Goal: Information Seeking & Learning: Understand process/instructions

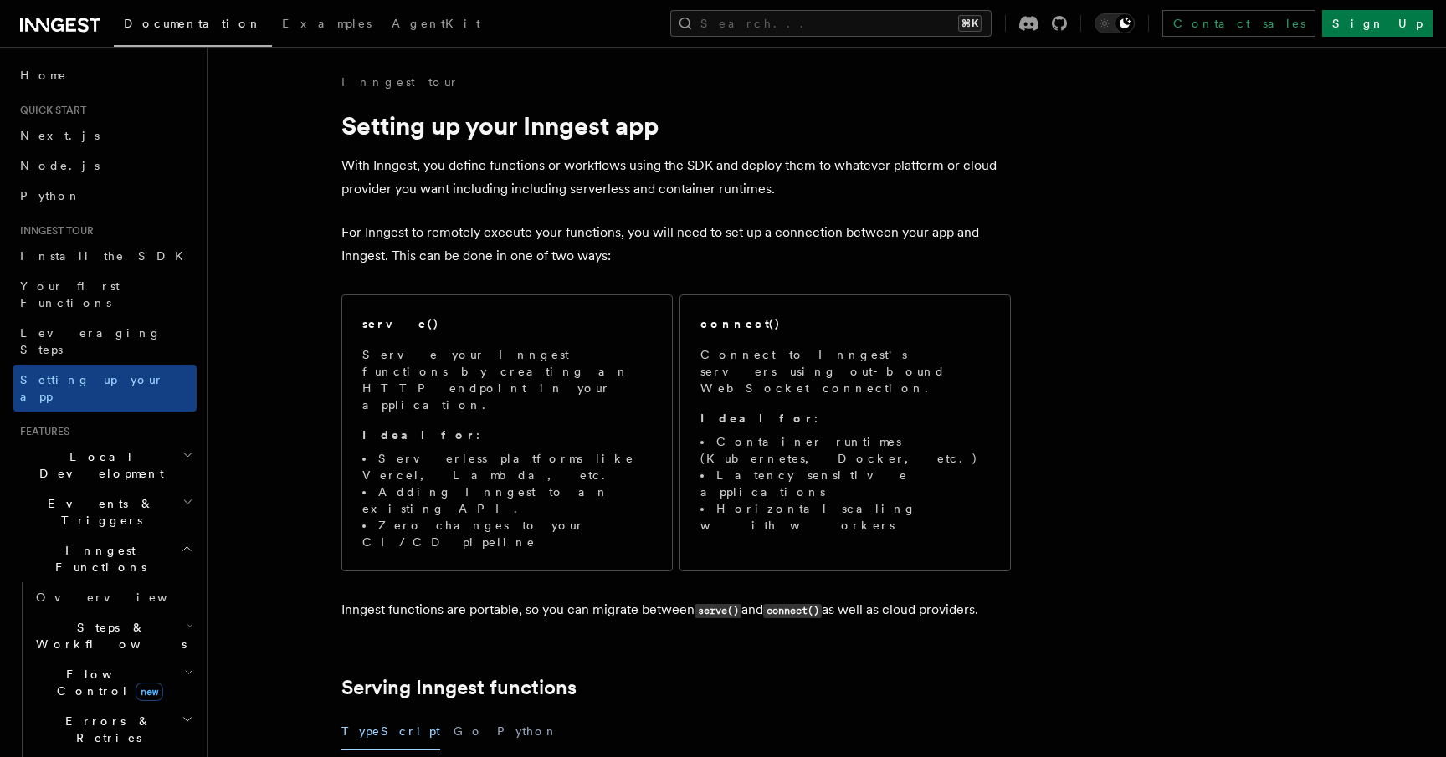
scroll to position [1532, 0]
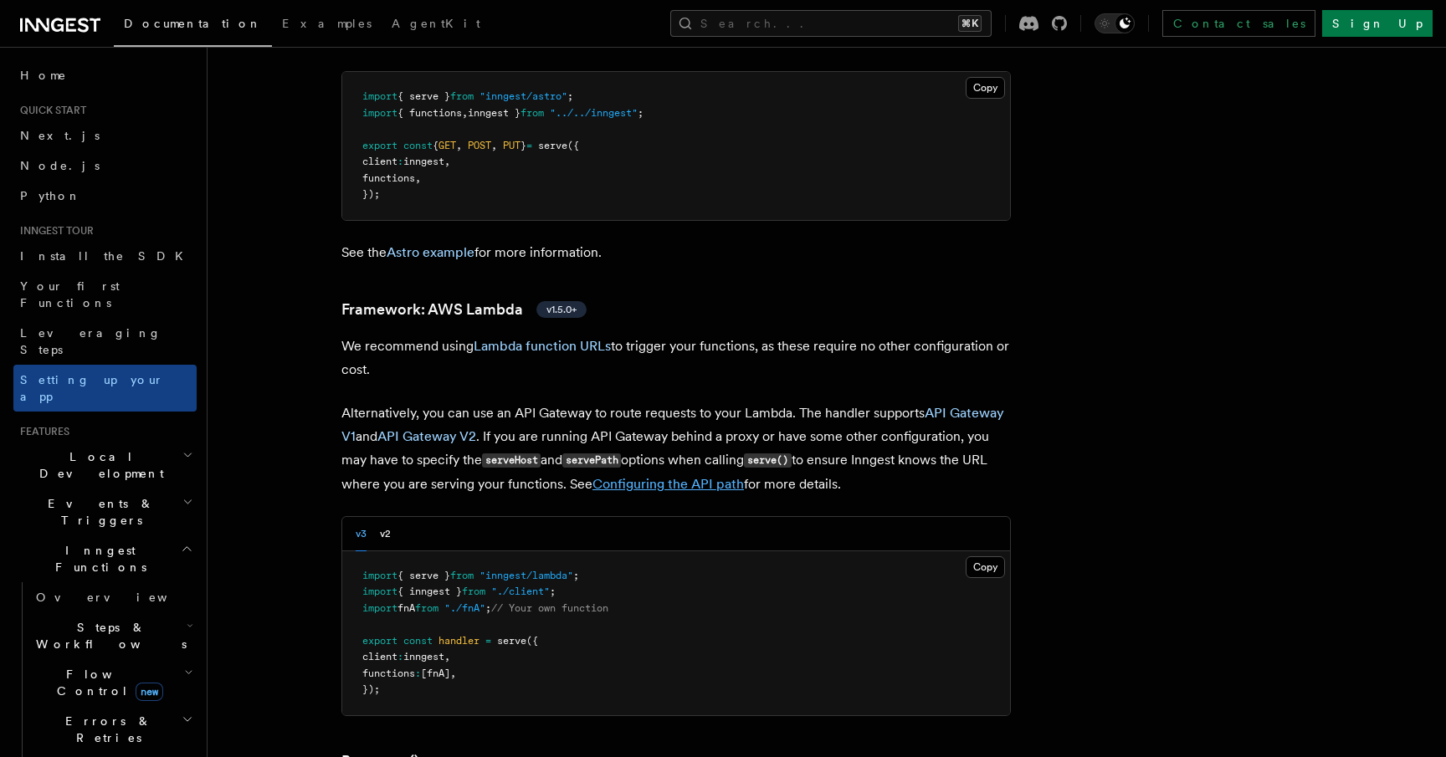
click at [631, 476] on link "Configuring the API path" at bounding box center [668, 484] width 151 height 16
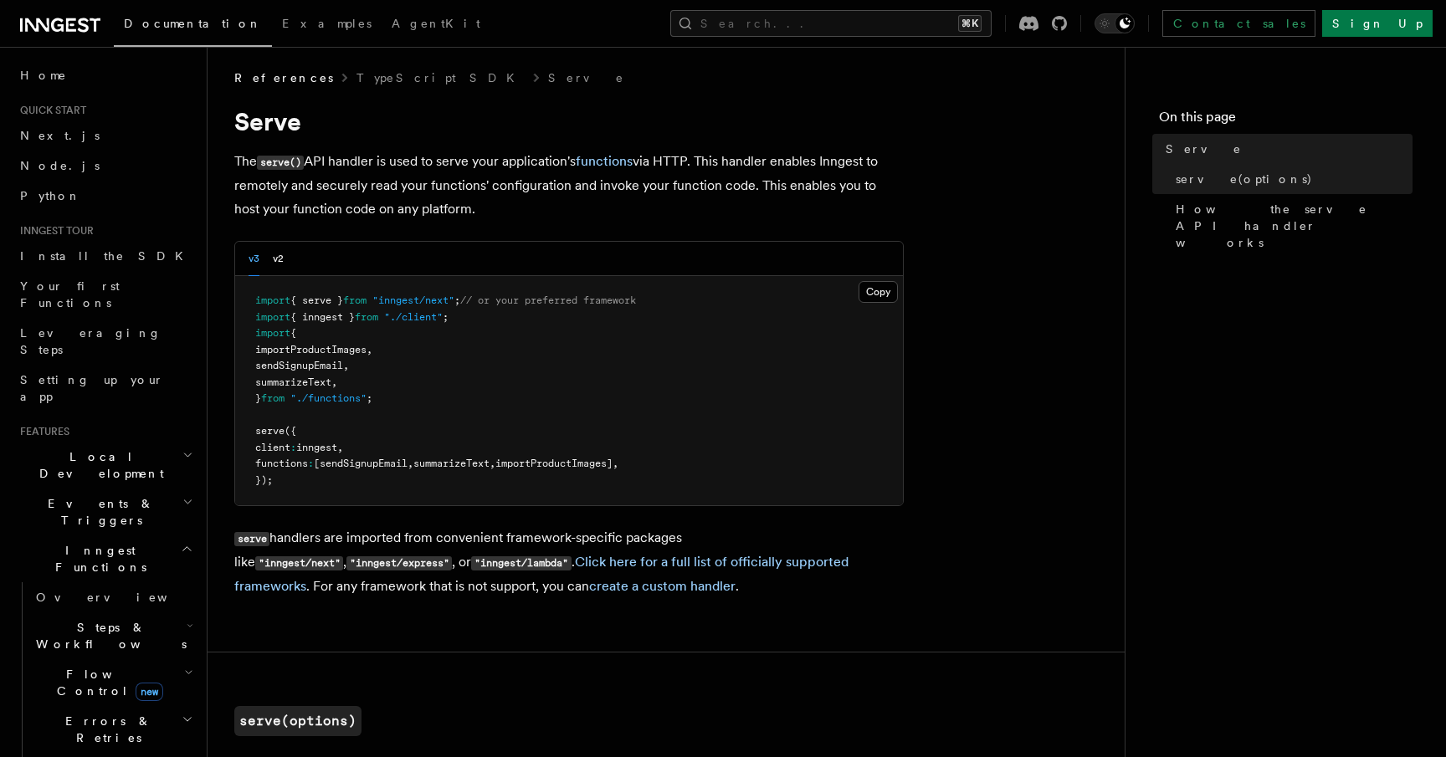
scroll to position [15, 0]
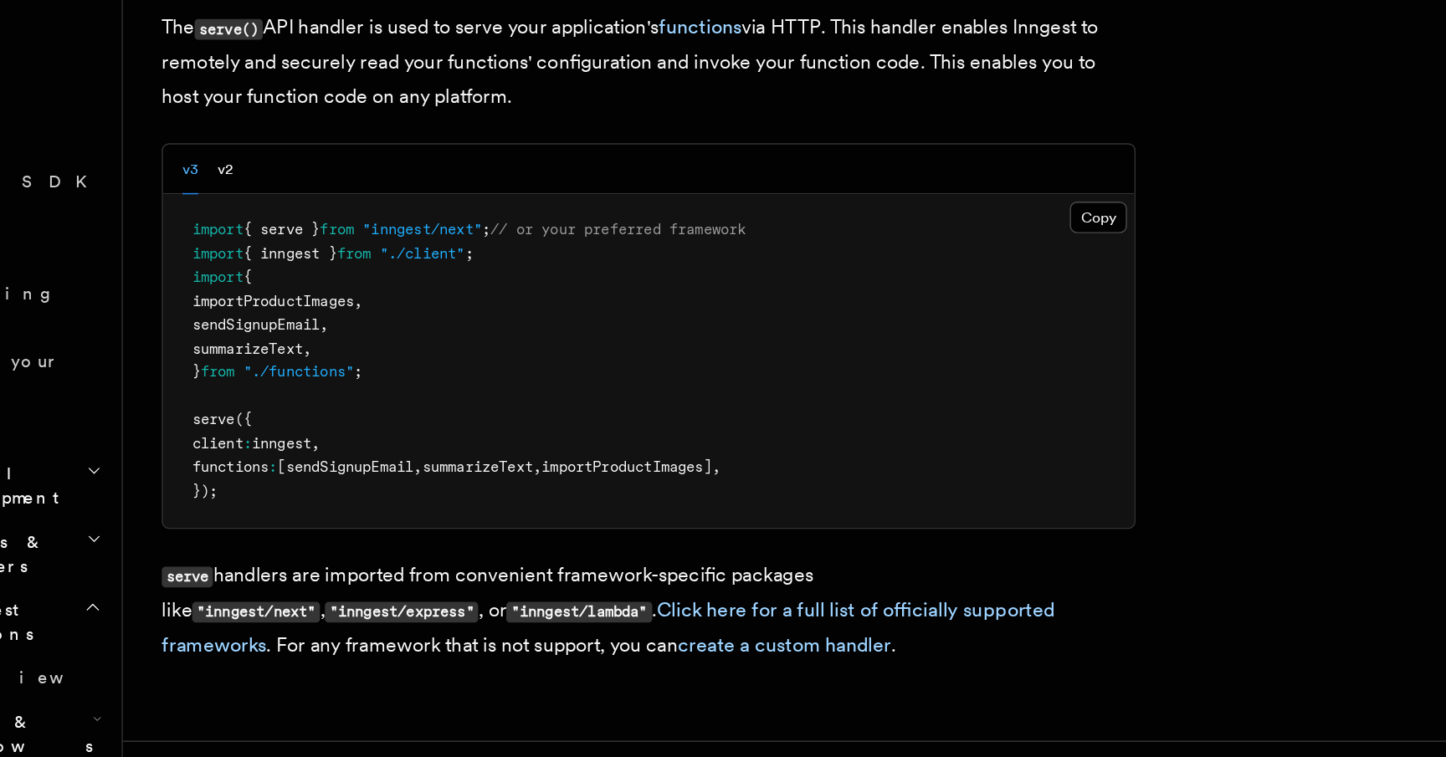
click at [422, 292] on span ""inngest/next"" at bounding box center [413, 290] width 82 height 12
copy span "inngest/next"
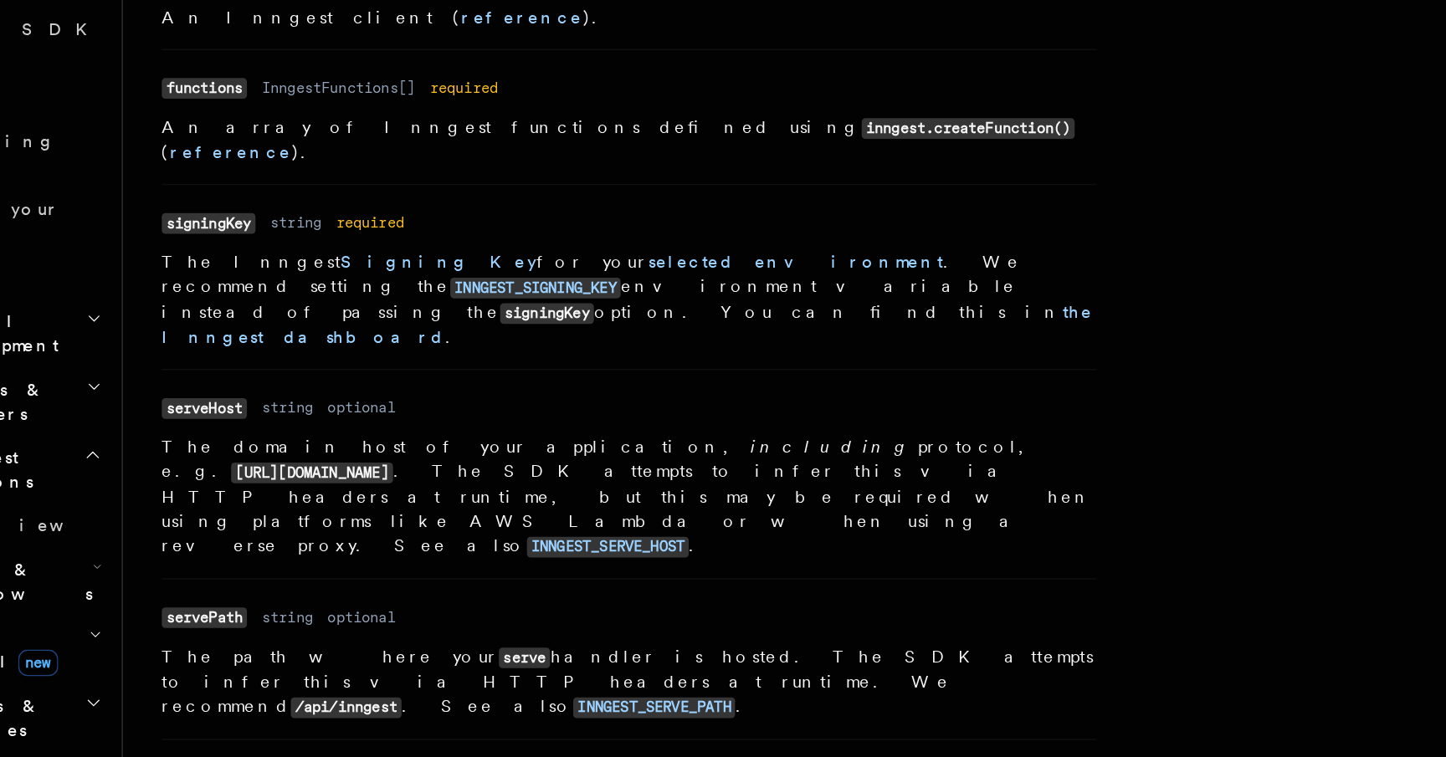
scroll to position [701, 0]
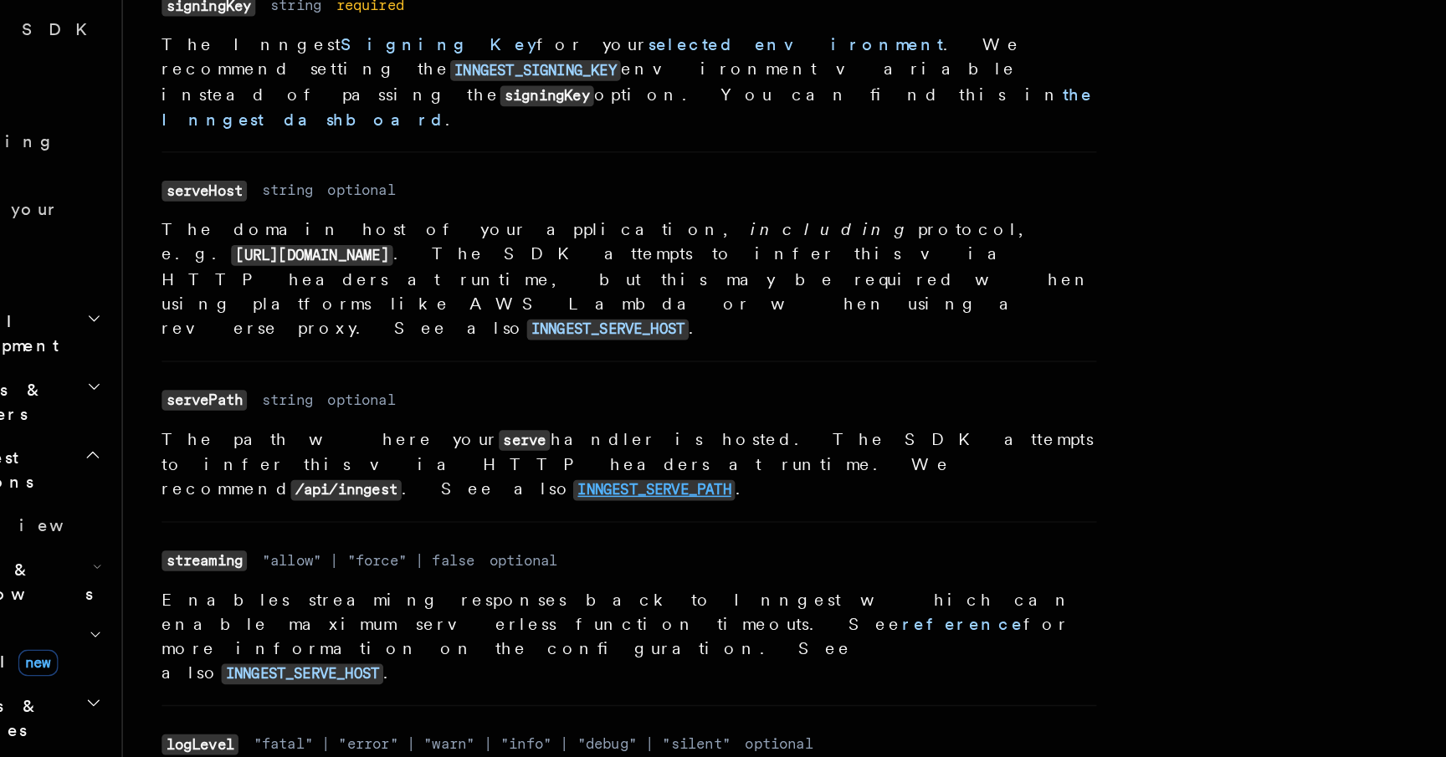
click at [517, 567] on code "INNGEST_SERVE_PATH" at bounding box center [572, 574] width 111 height 14
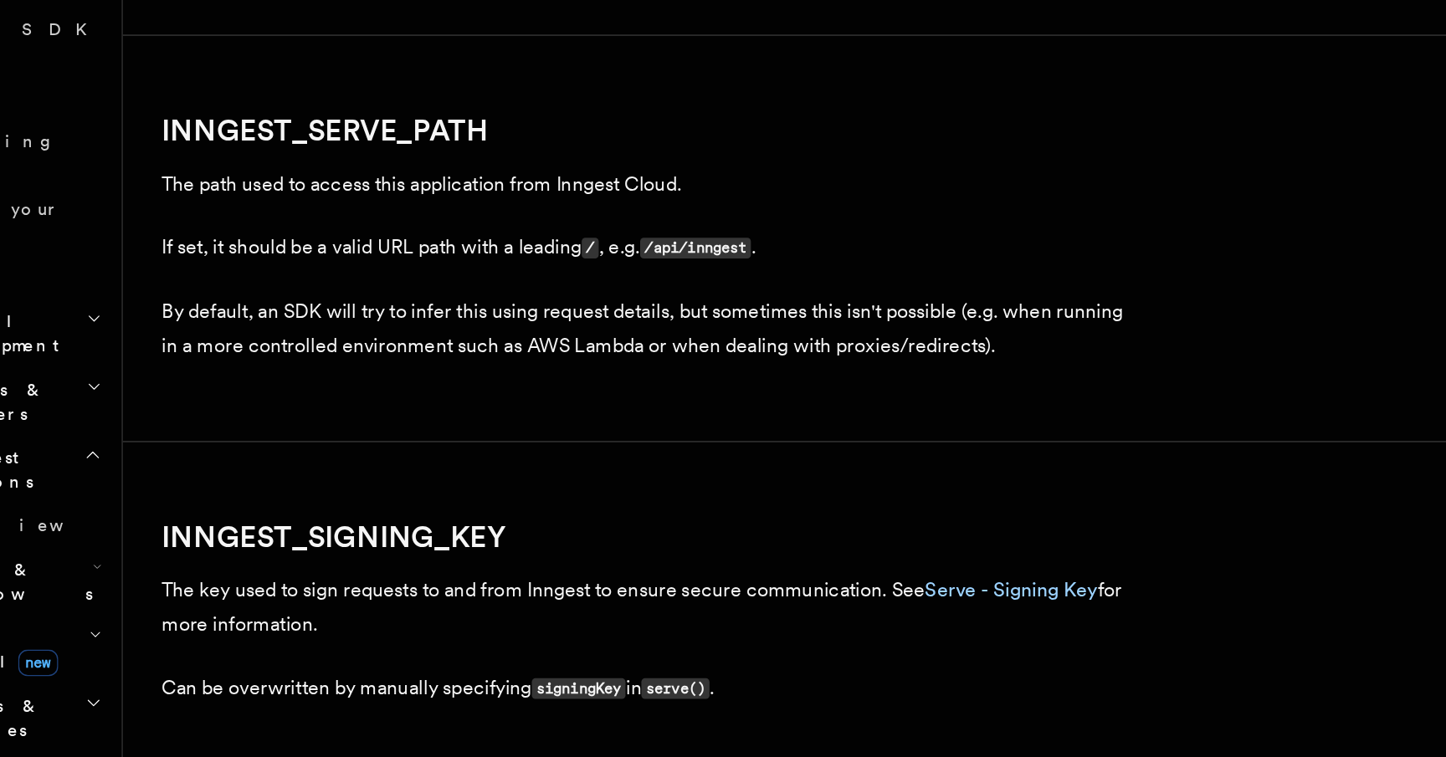
scroll to position [2430, 0]
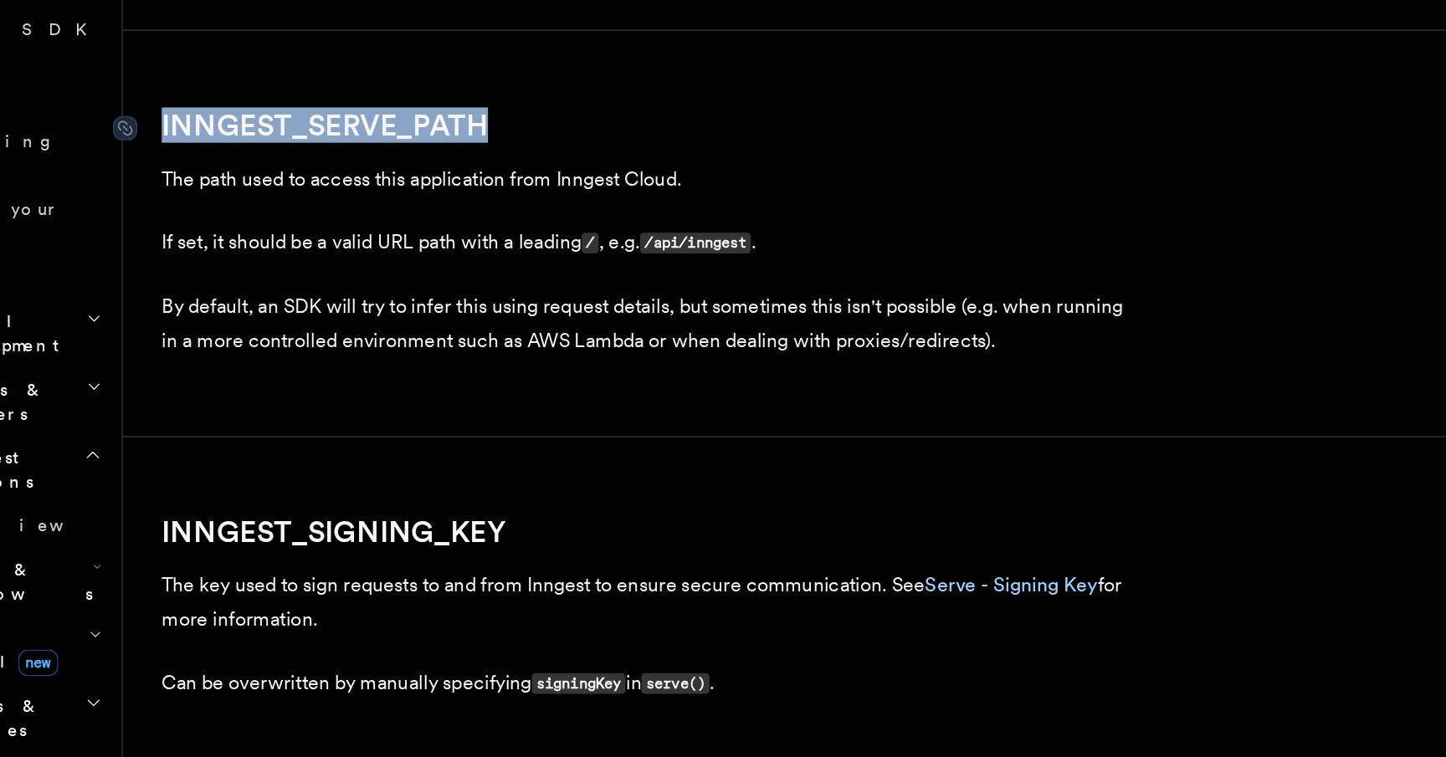
drag, startPoint x: 461, startPoint y: 328, endPoint x: 234, endPoint y: 329, distance: 226.8
click at [234, 329] on h2 "INNGEST_SERVE_PATH" at bounding box center [569, 322] width 670 height 23
copy link "INNGEST_SERVE_PATH"
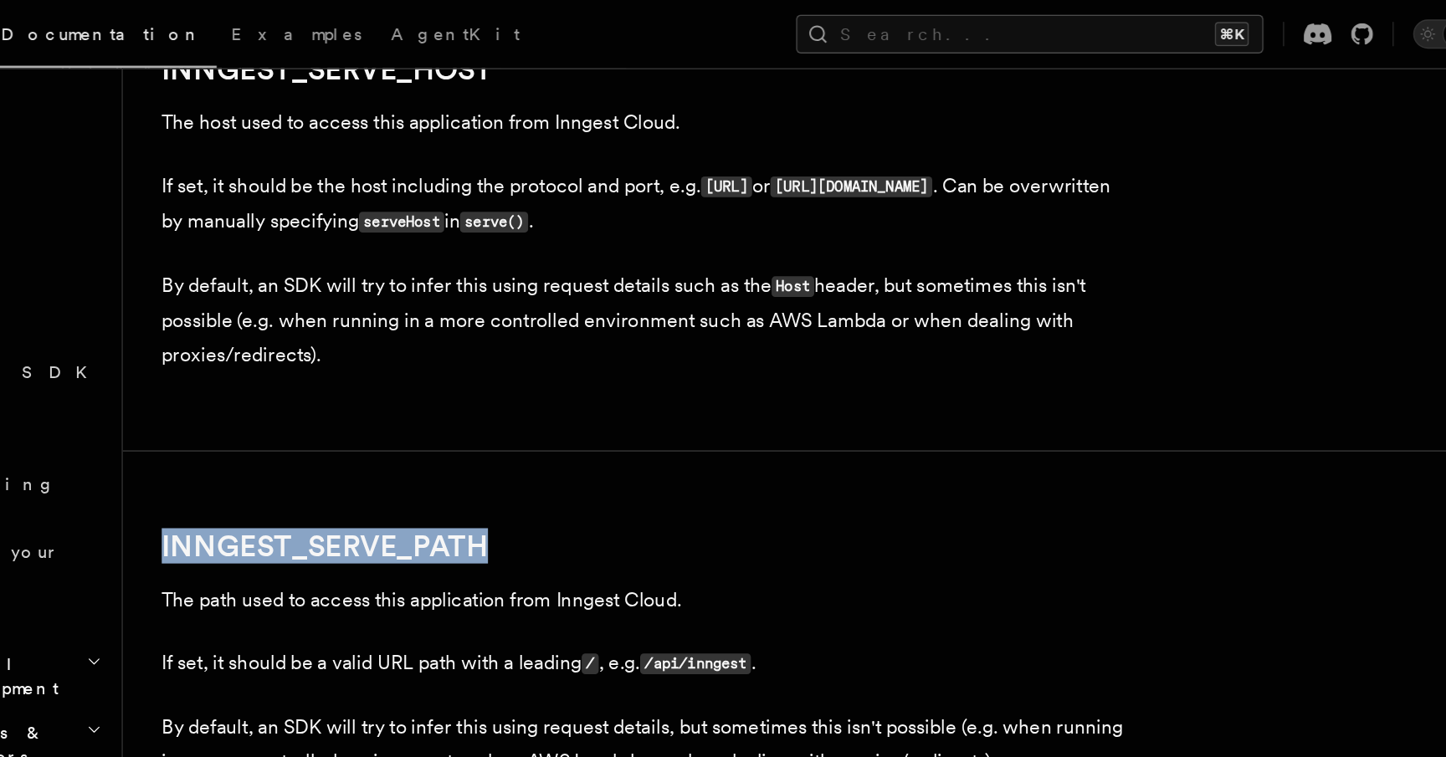
scroll to position [2344, 0]
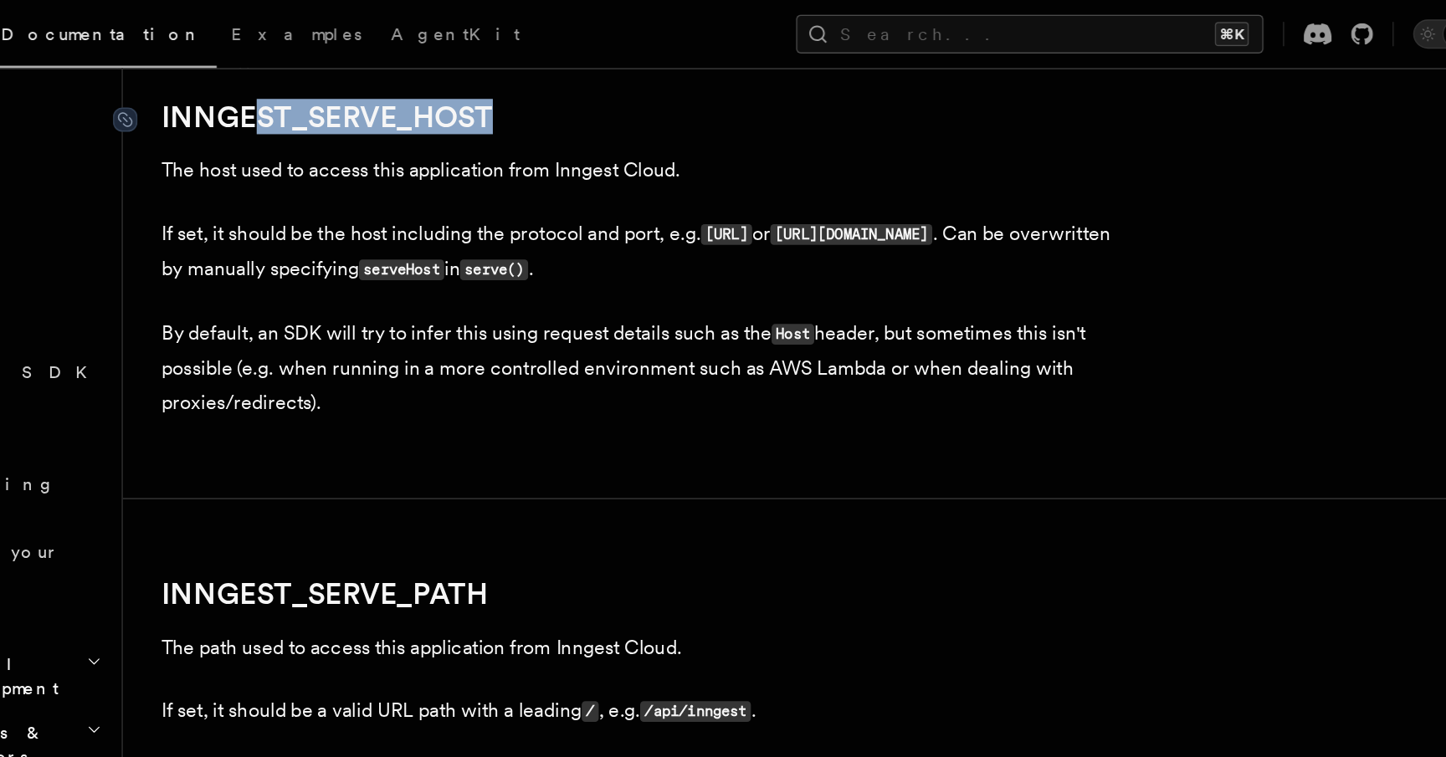
drag, startPoint x: 477, startPoint y: 85, endPoint x: 300, endPoint y: 85, distance: 176.6
click at [300, 85] on h2 "INNGEST_SERVE_HOST" at bounding box center [569, 80] width 670 height 23
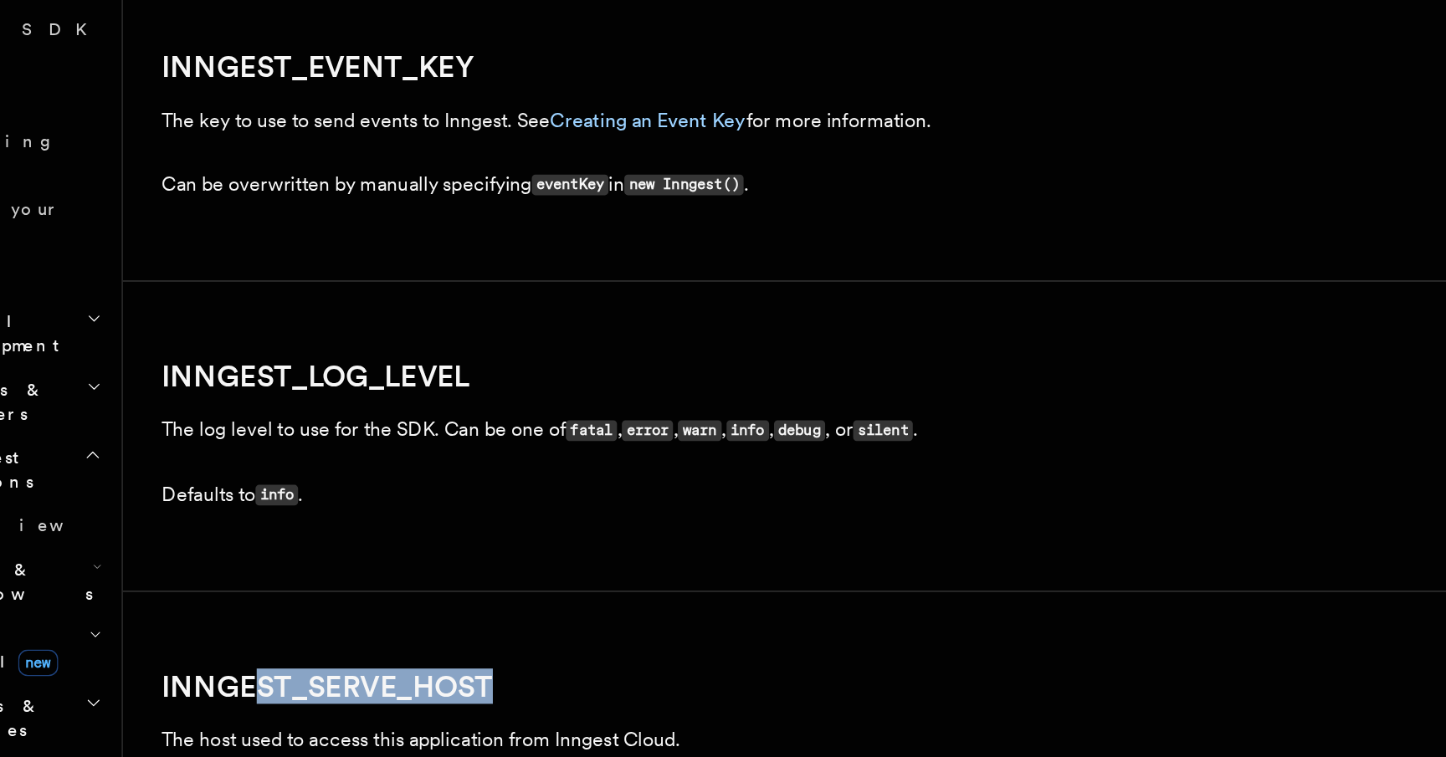
scroll to position [1951, 0]
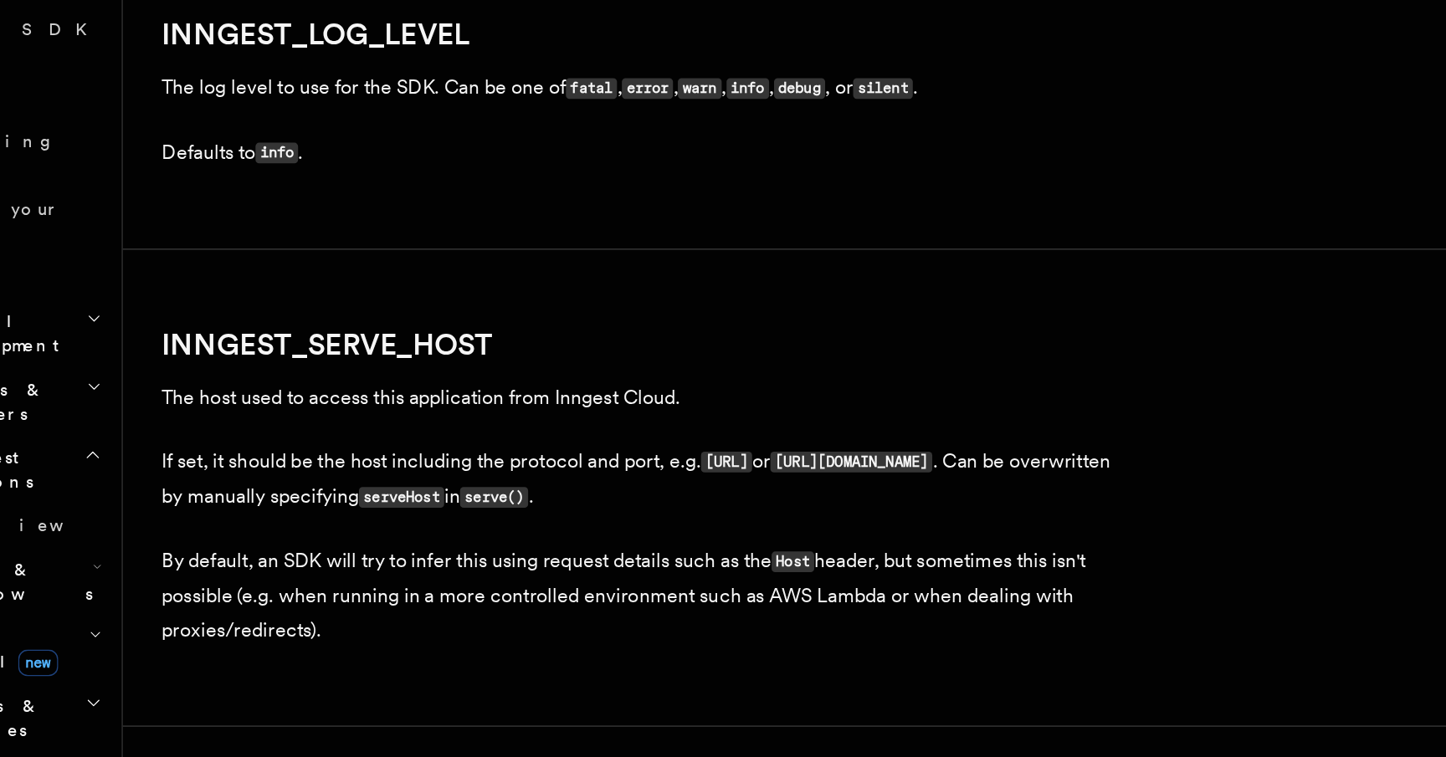
click at [463, 259] on h2 "INNGEST_LOG_LEVEL" at bounding box center [569, 260] width 670 height 23
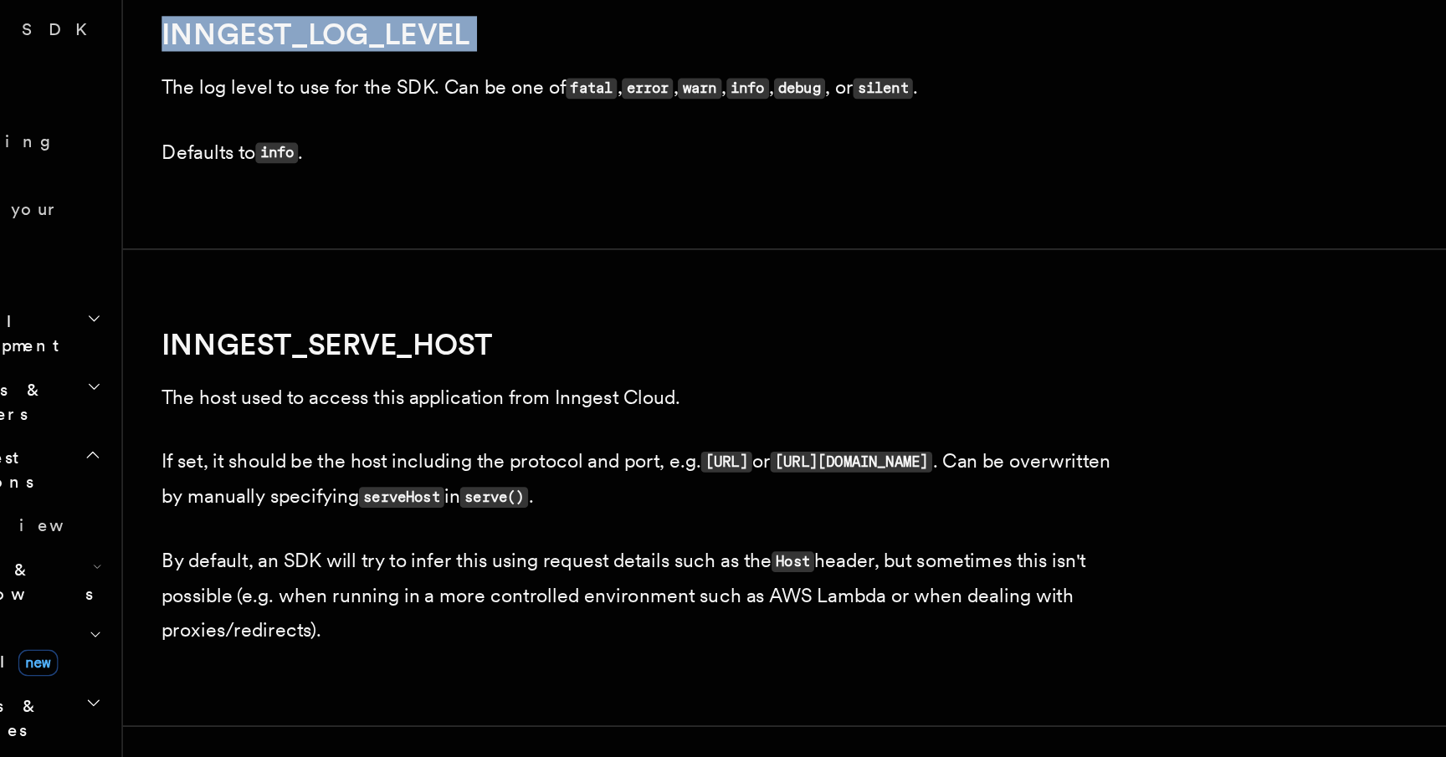
click at [463, 259] on h2 "INNGEST_LOG_LEVEL" at bounding box center [569, 260] width 670 height 23
copy article "INNGEST_LOG_LEVEL"
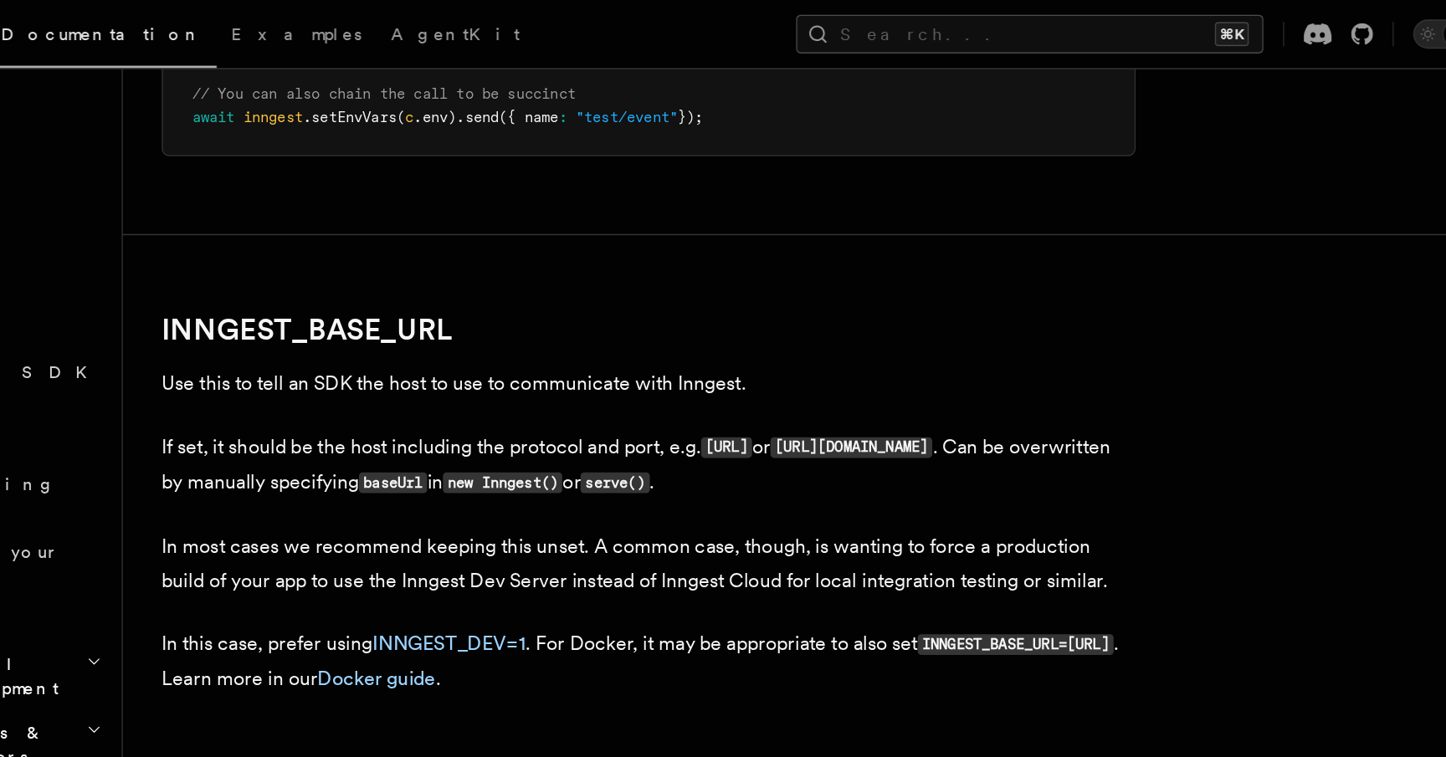
scroll to position [743, 0]
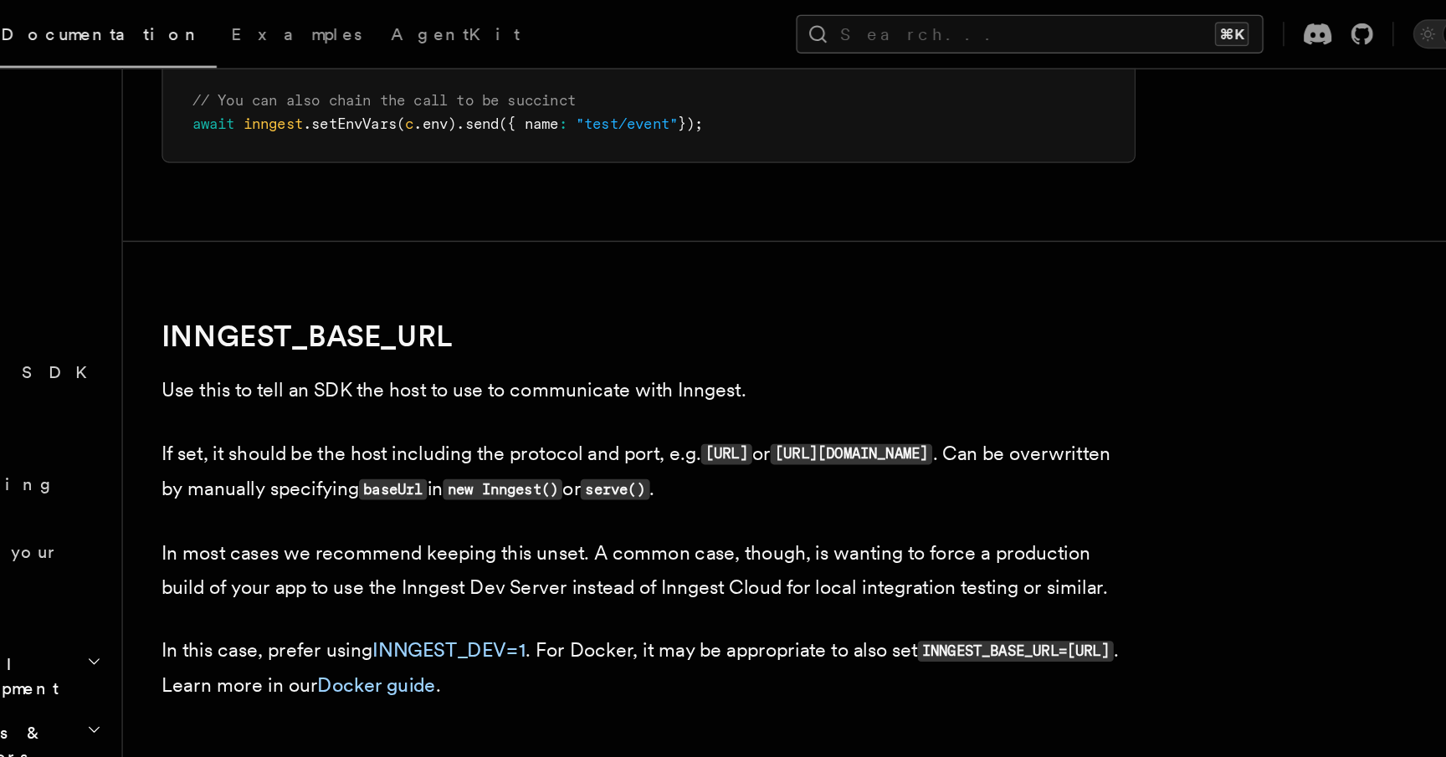
click at [457, 232] on h2 "INNGEST_BASE_URL" at bounding box center [569, 231] width 670 height 23
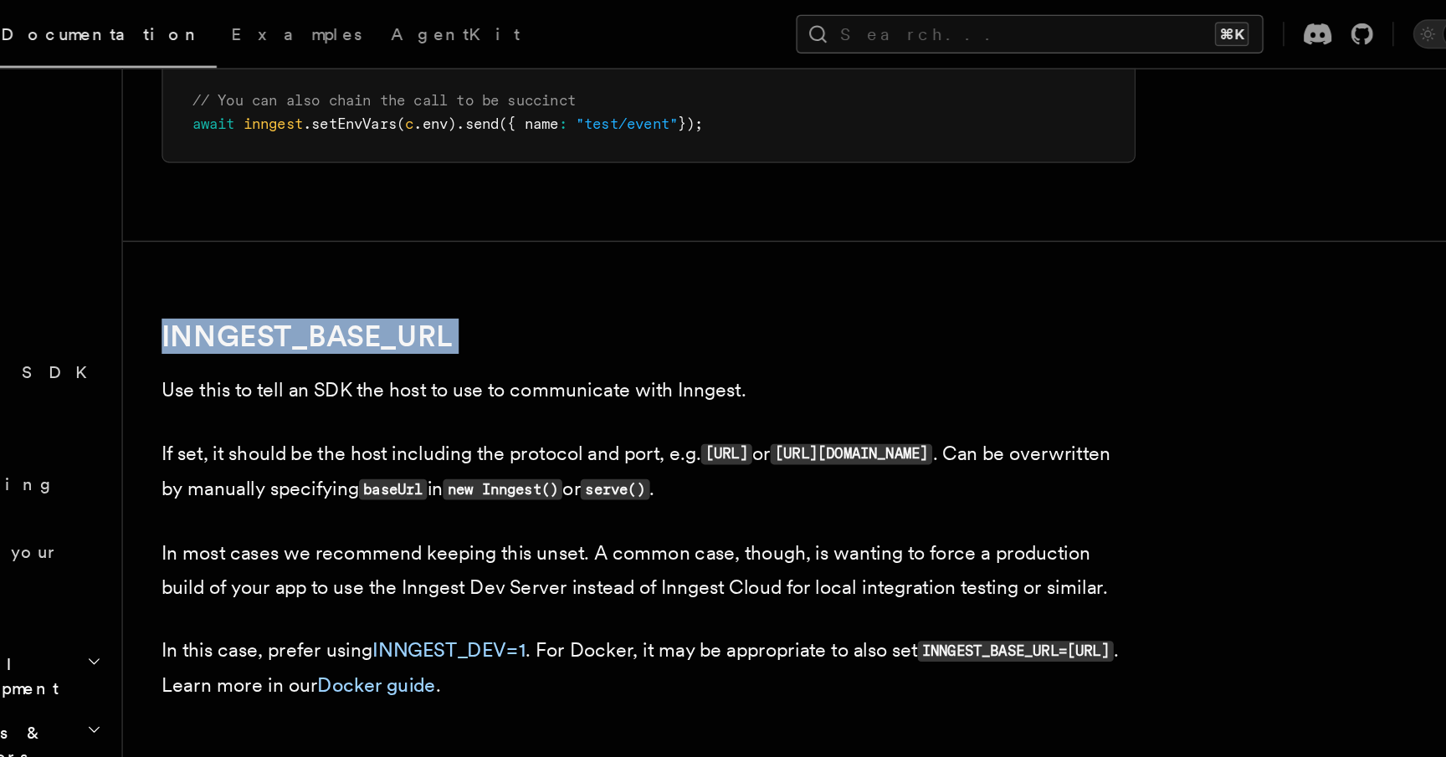
click at [457, 232] on h2 "INNGEST_BASE_URL" at bounding box center [569, 231] width 670 height 23
copy article "INNGEST_BASE_URL"
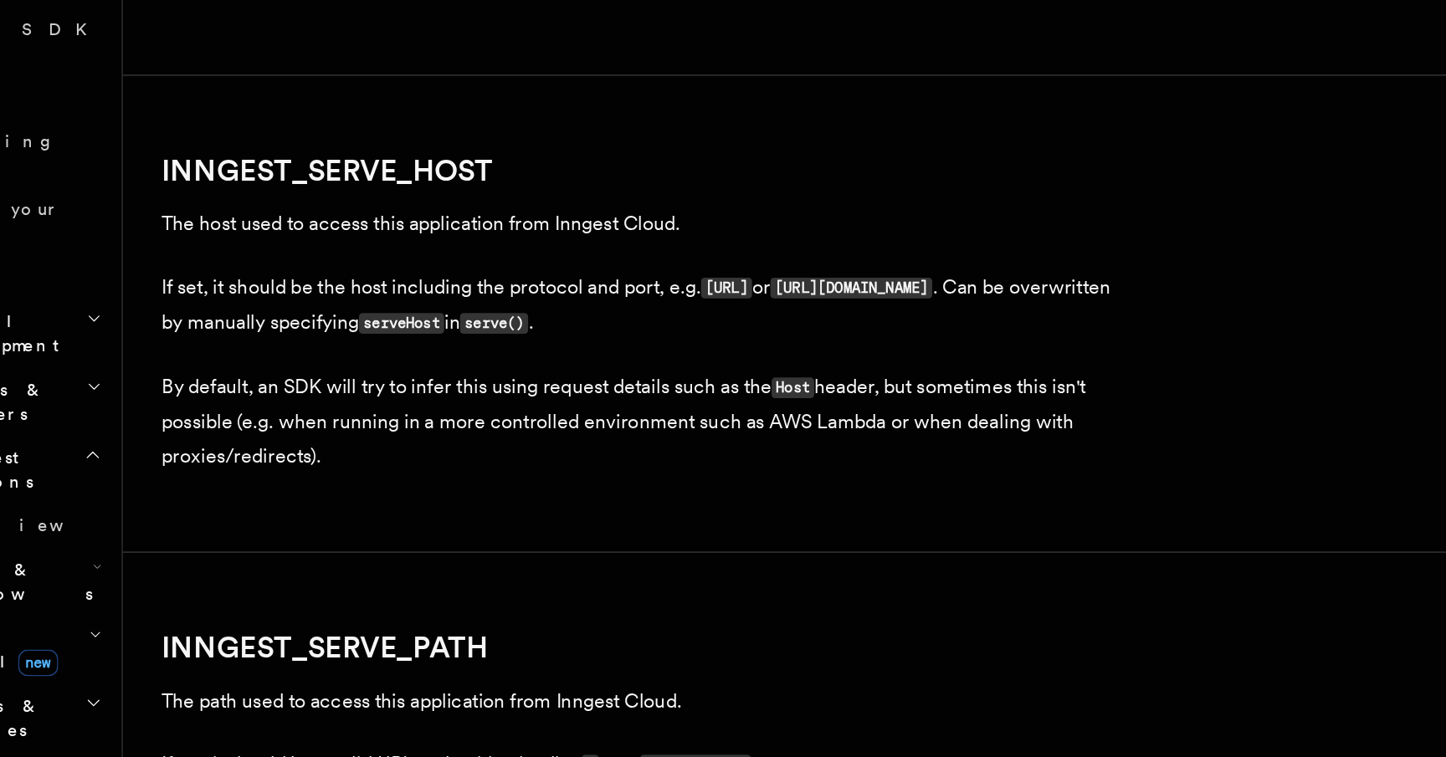
scroll to position [2114, 0]
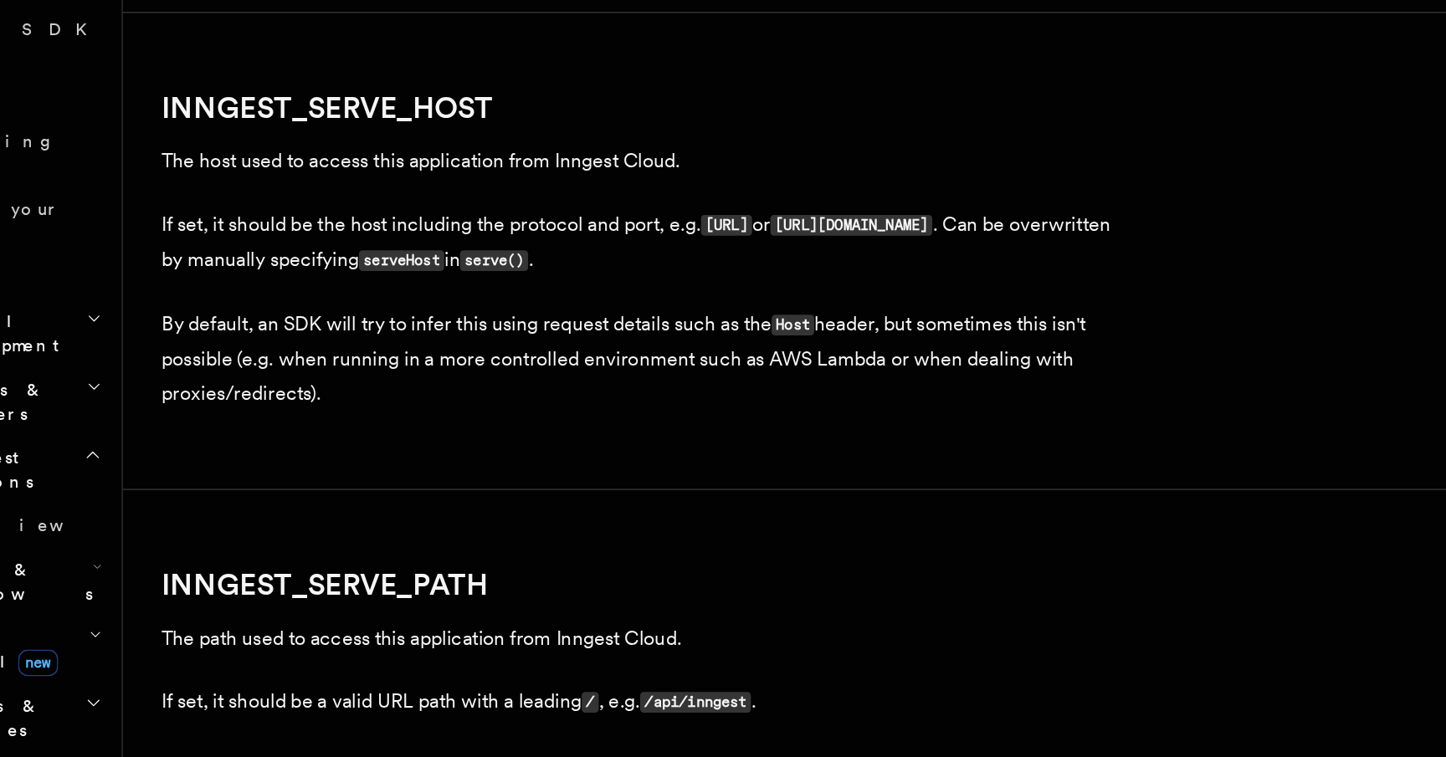
click at [498, 316] on h2 "INNGEST_SERVE_HOST" at bounding box center [569, 310] width 670 height 23
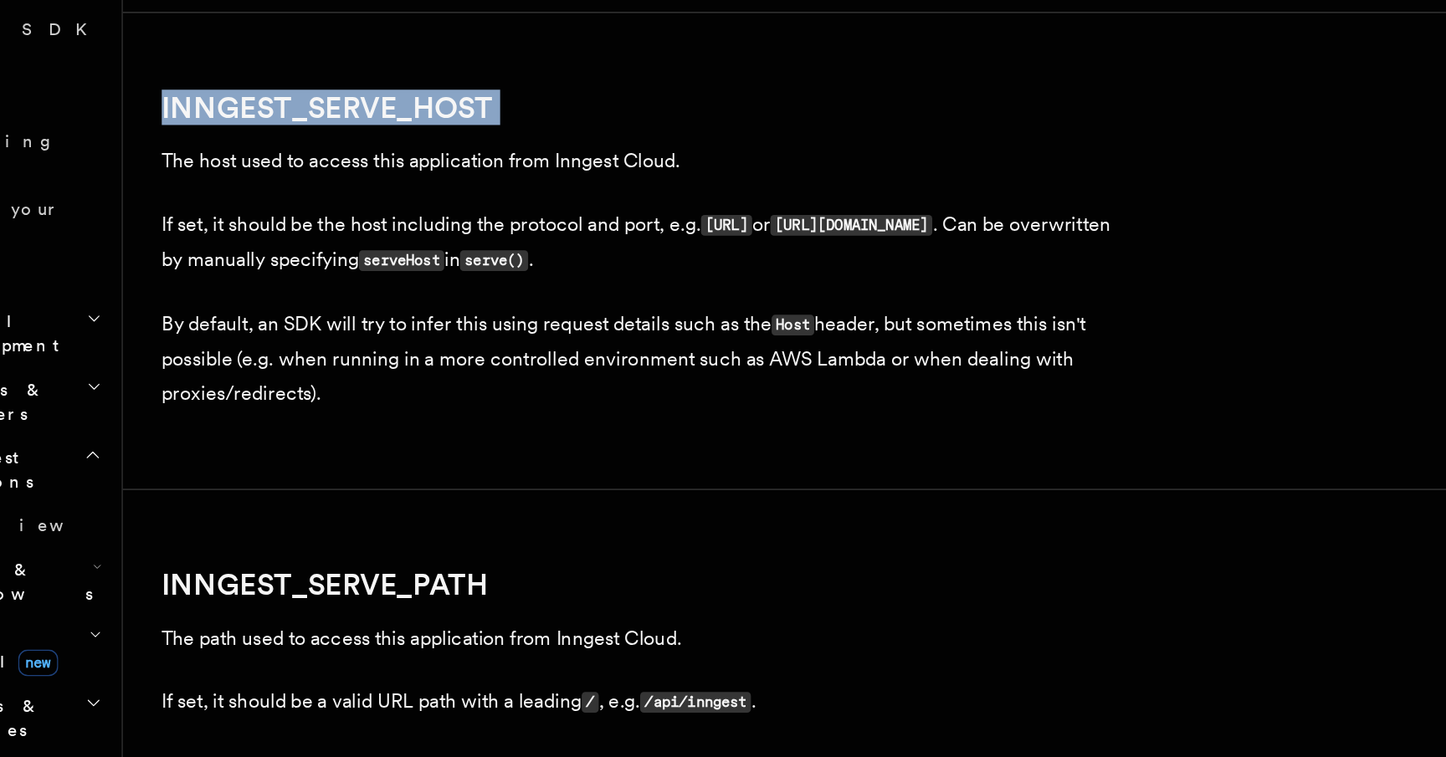
click at [498, 316] on h2 "INNGEST_SERVE_HOST" at bounding box center [569, 310] width 670 height 23
copy article "INNGEST_SERVE_HOST"
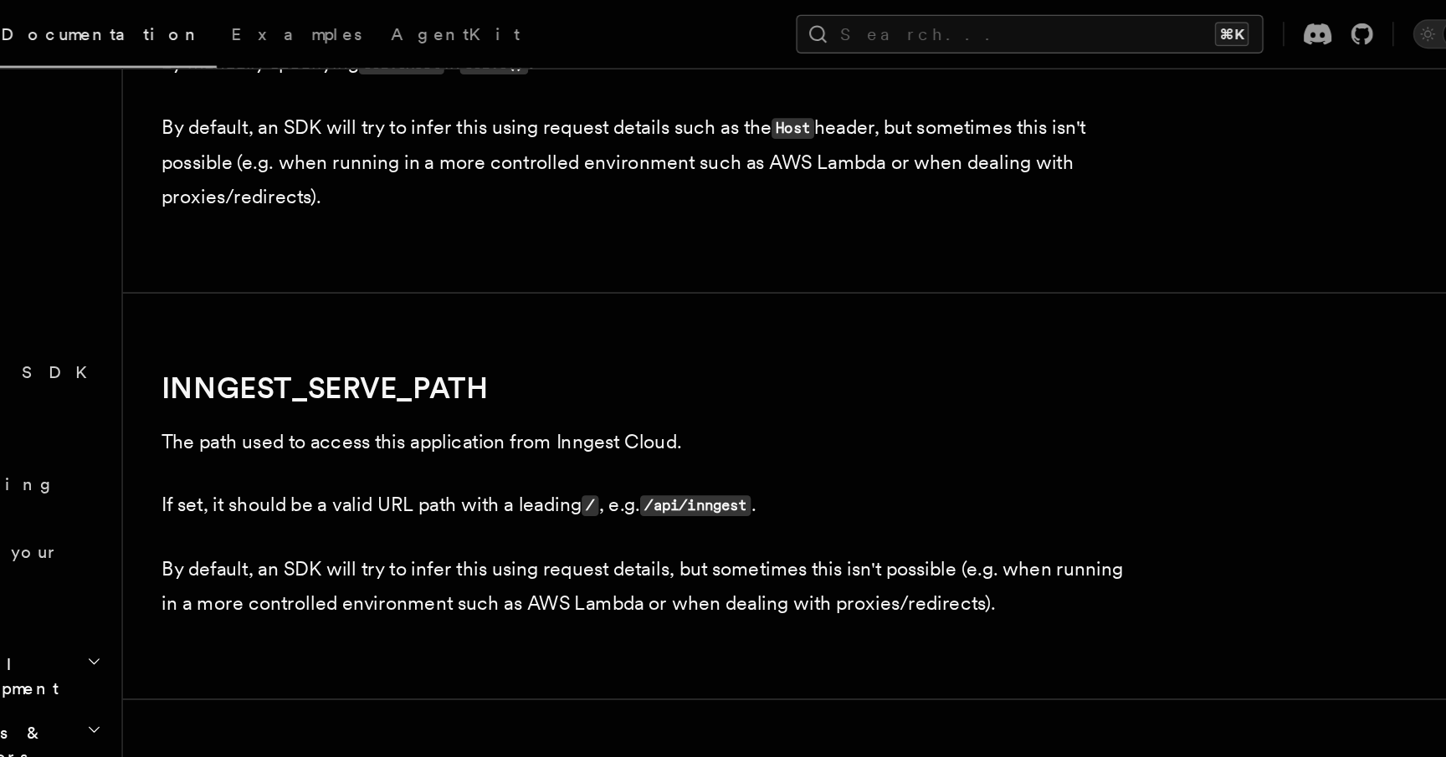
scroll to position [2016, 0]
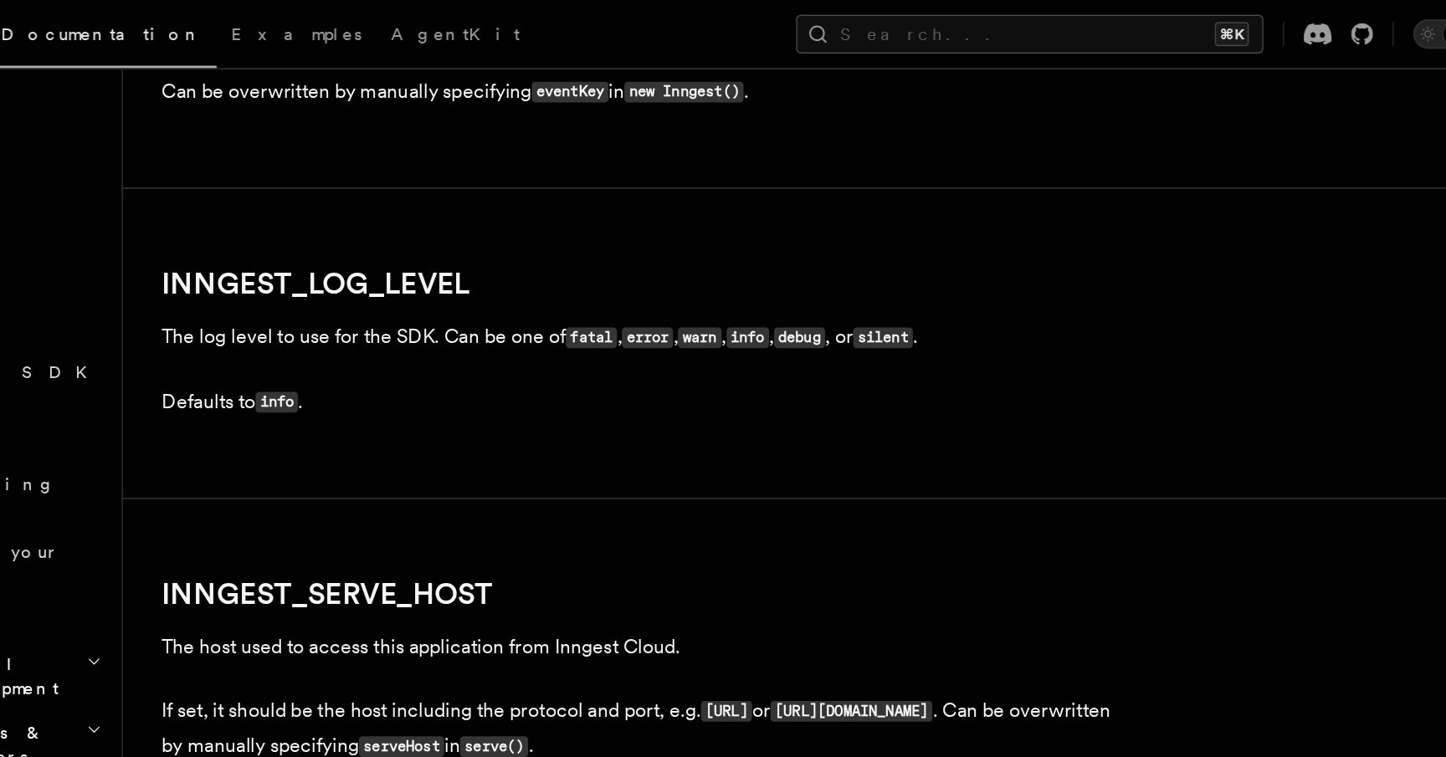
click at [488, 193] on h2 "INNGEST_LOG_LEVEL" at bounding box center [569, 194] width 670 height 23
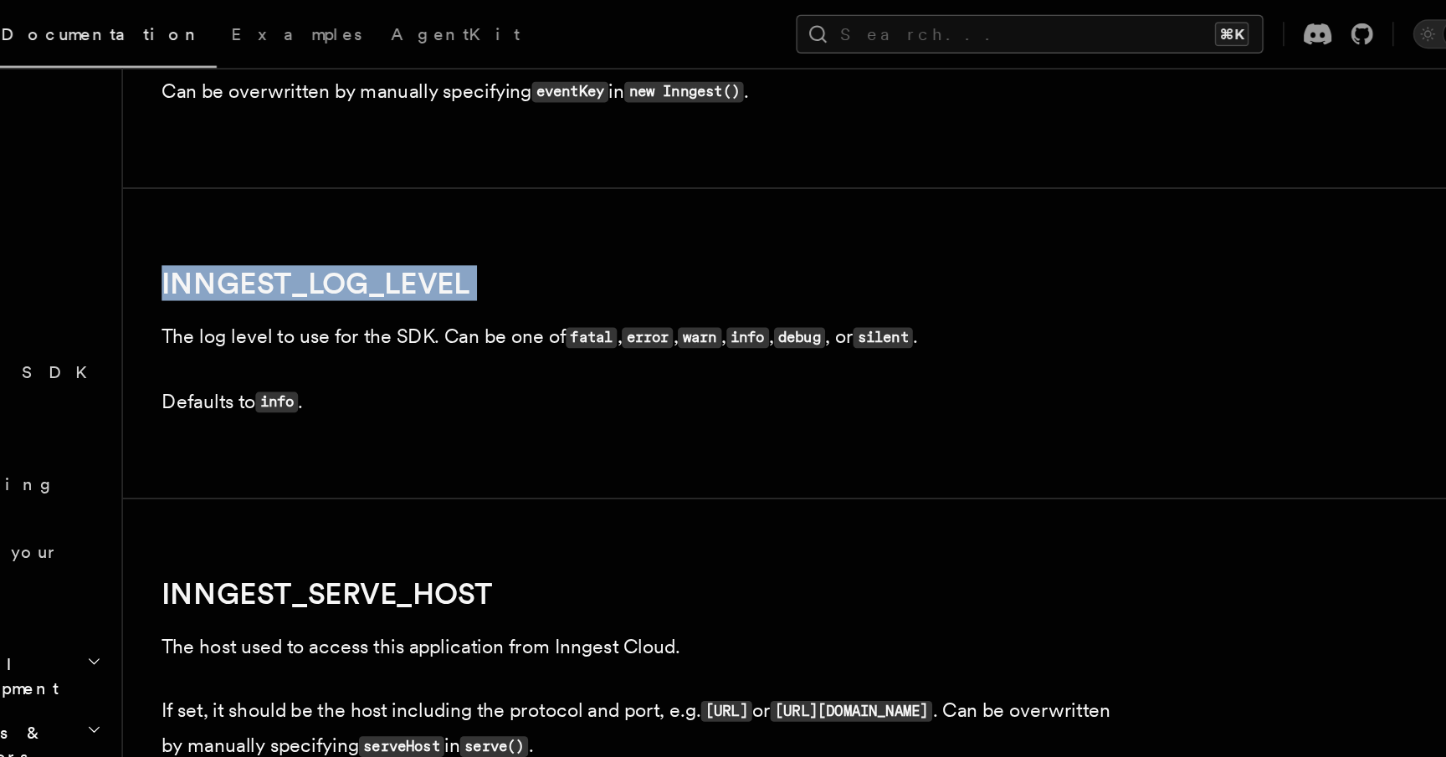
click at [488, 193] on h2 "INNGEST_LOG_LEVEL" at bounding box center [569, 194] width 670 height 23
copy article "INNGEST_LOG_LEVEL"
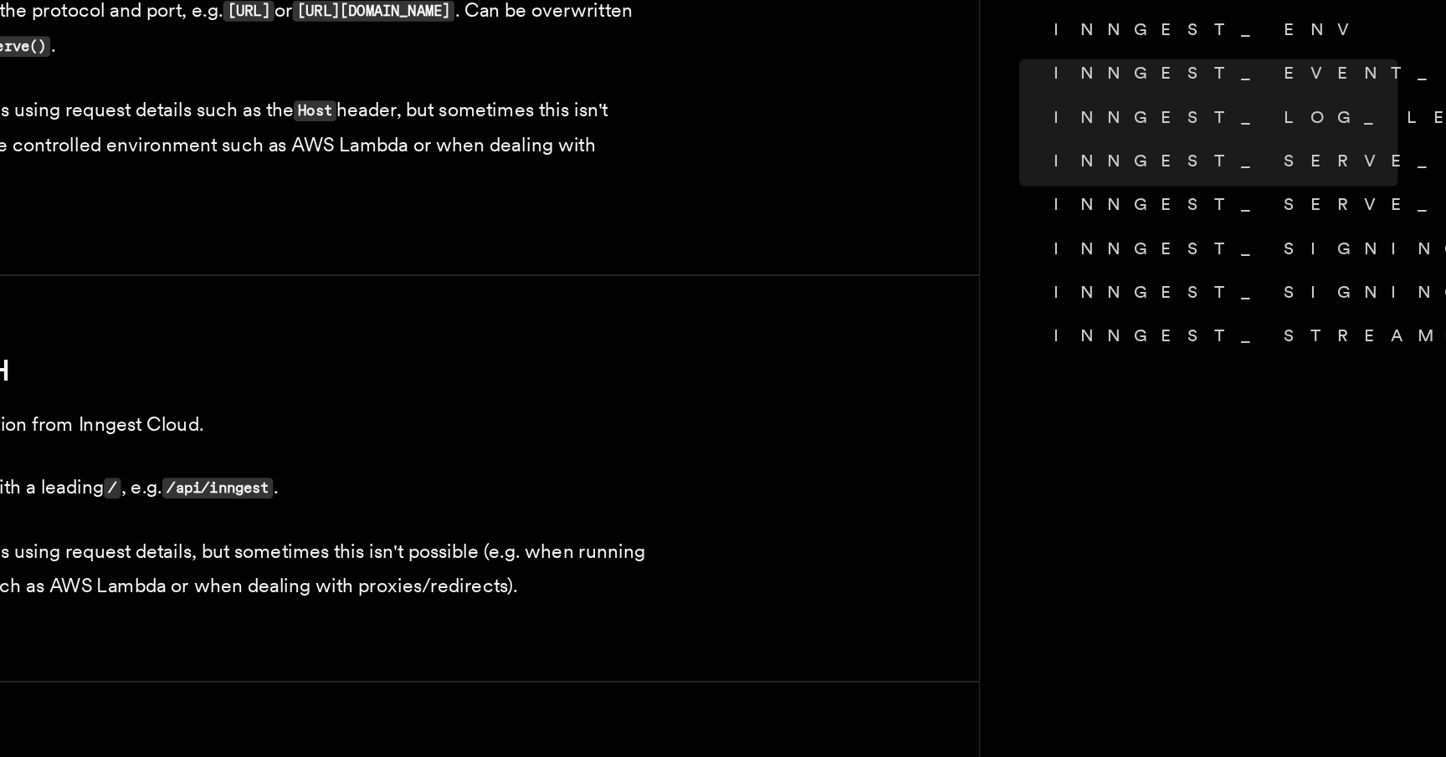
scroll to position [196, 0]
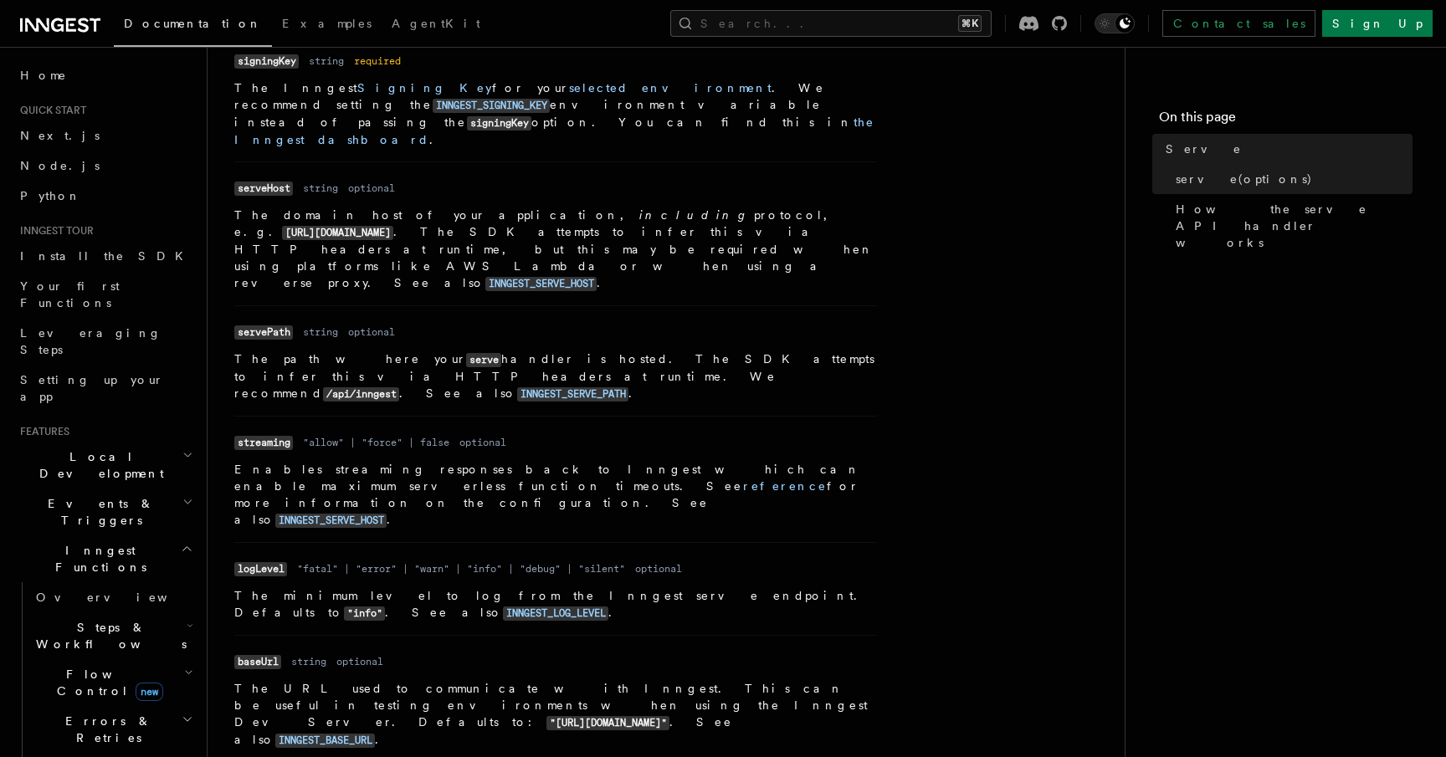
scroll to position [909, 0]
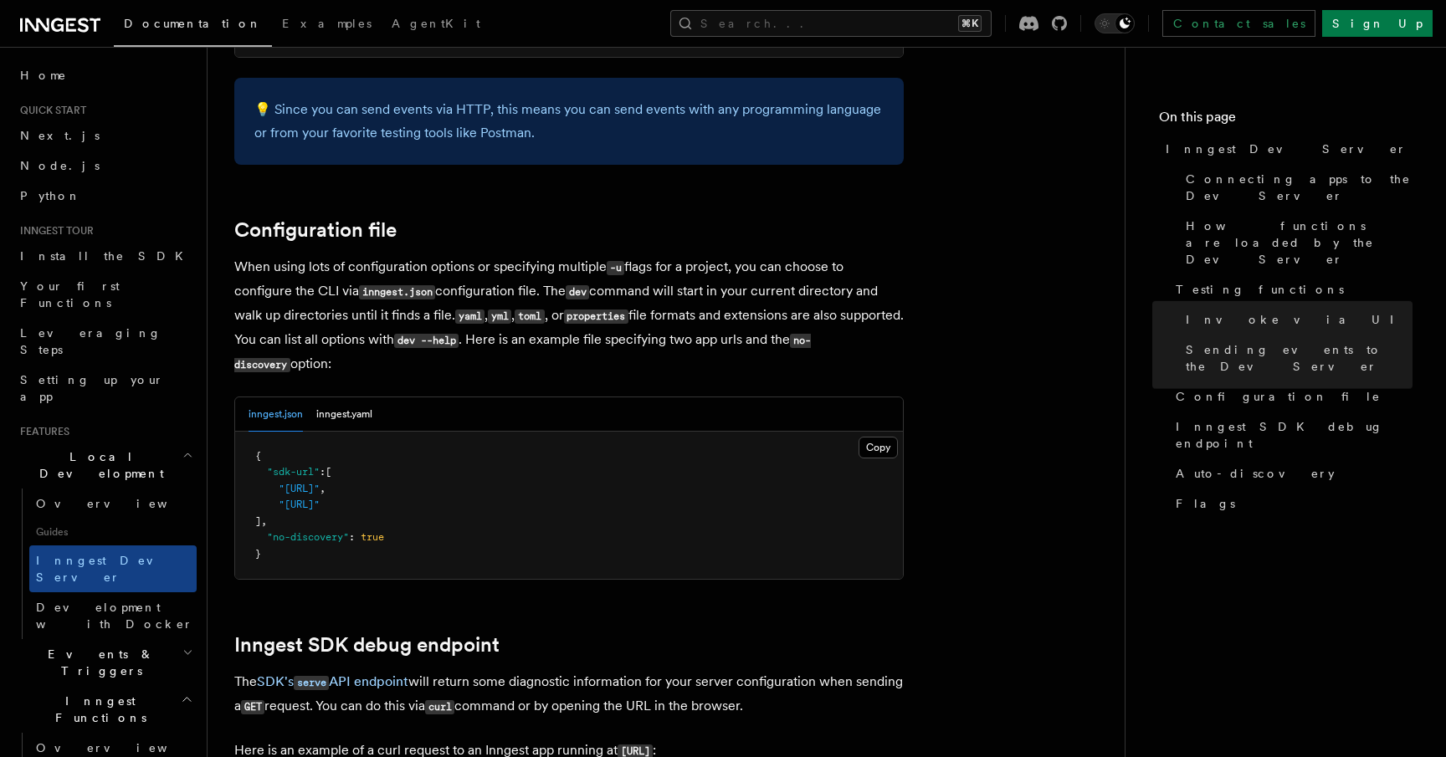
scroll to position [4259, 0]
click at [105, 554] on span "Inngest Dev Server" at bounding box center [107, 569] width 143 height 30
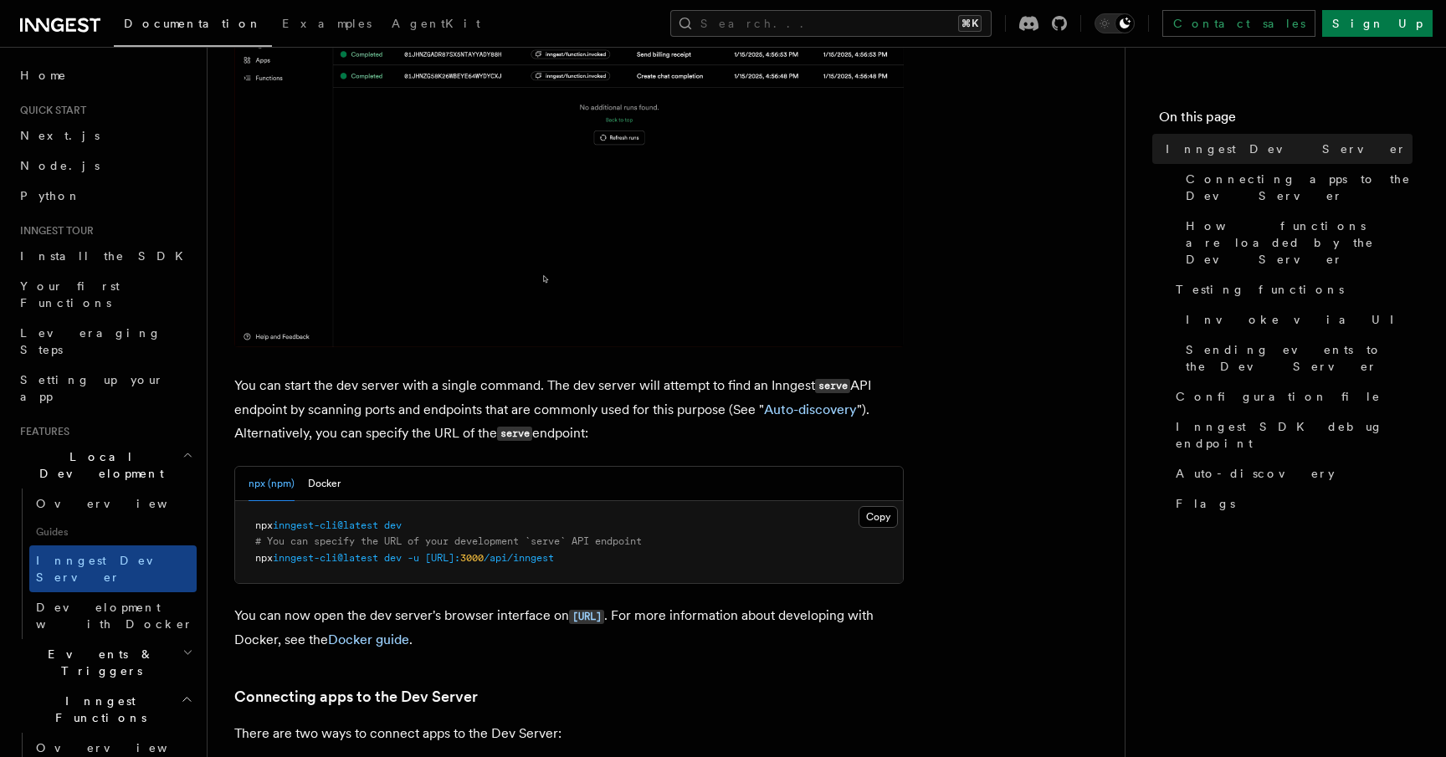
scroll to position [477, 0]
